Goal: Information Seeking & Learning: Find specific fact

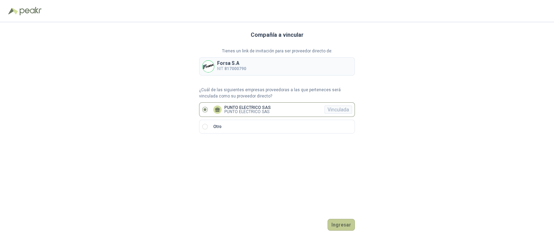
click at [341, 223] on button "Ingresar" at bounding box center [341, 225] width 27 height 12
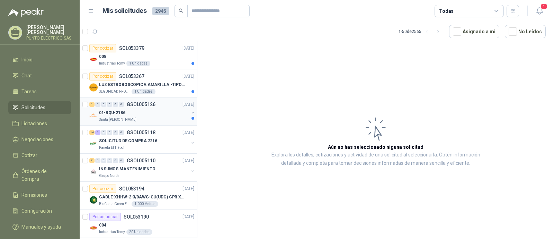
click at [142, 115] on div "01-RQU-2186" at bounding box center [144, 112] width 90 height 8
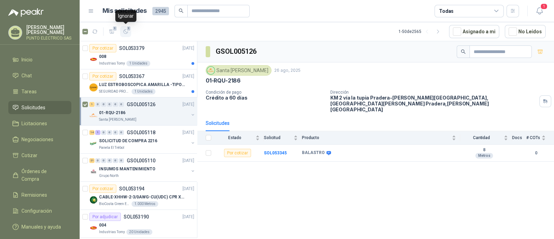
click at [129, 29] on span "1" at bounding box center [128, 29] width 5 height 6
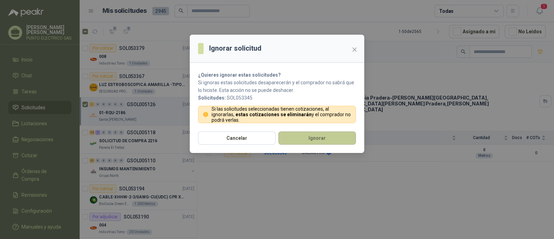
click at [325, 142] on button "Ignorar" at bounding box center [318, 137] width 78 height 13
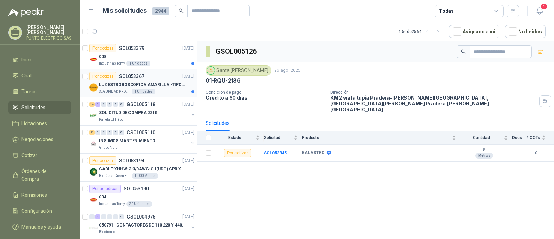
click at [161, 84] on p "LUZ ESTROBOSCOPICA AMARILLA -TIPO BALA" at bounding box center [142, 84] width 86 height 7
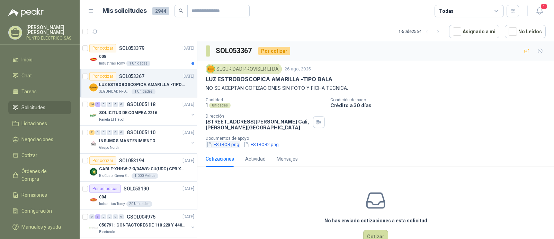
click at [233, 143] on button "ESTROB.png" at bounding box center [223, 144] width 34 height 7
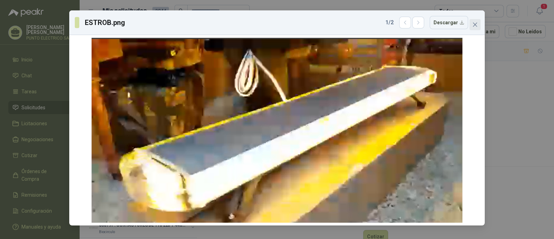
click at [475, 28] on button "Close" at bounding box center [475, 24] width 11 height 11
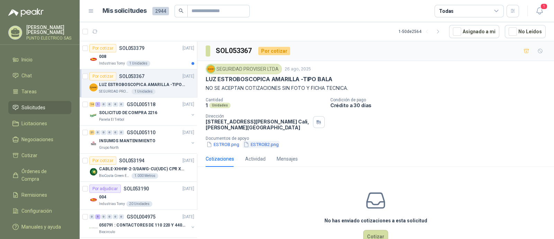
click at [268, 146] on button "ESTROB2.png" at bounding box center [261, 144] width 37 height 7
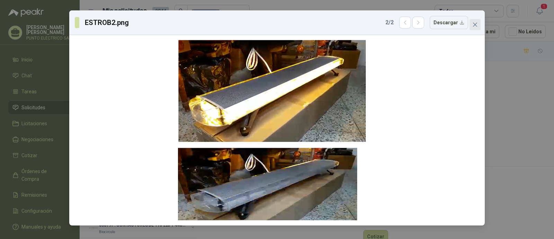
click at [474, 25] on icon "close" at bounding box center [475, 25] width 4 height 4
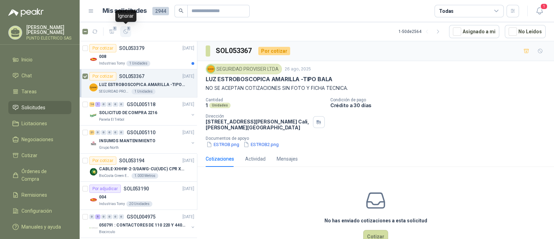
click at [127, 32] on icon "button" at bounding box center [126, 32] width 6 height 6
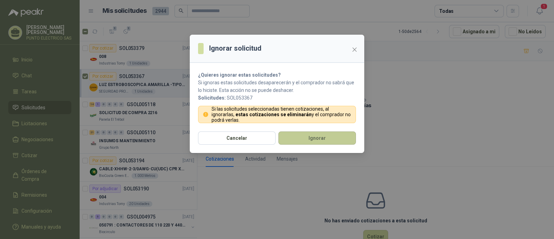
click at [314, 138] on button "Ignorar" at bounding box center [318, 137] width 78 height 13
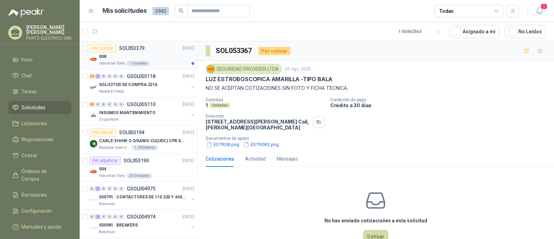
click at [155, 51] on div "Por cotizar SOL053379 [DATE]" at bounding box center [141, 48] width 105 height 8
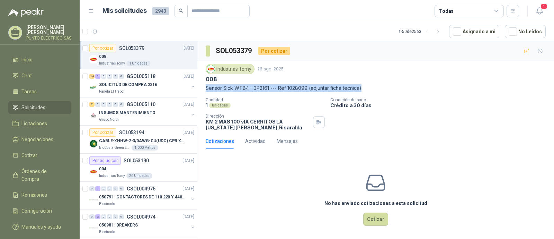
drag, startPoint x: 205, startPoint y: 88, endPoint x: 374, endPoint y: 87, distance: 168.8
click at [374, 87] on div "Industrias Tomy [DATE] 008 Sensor Sick WTB4 - 3P2161 --- Ref 1028099 (adjuntar …" at bounding box center [376, 97] width 357 height 72
copy p "Sensor Sick WTB4 - 3P2161 --- Ref 1028099 (adjuntar ficha tecnica)"
